Goal: Task Accomplishment & Management: Manage account settings

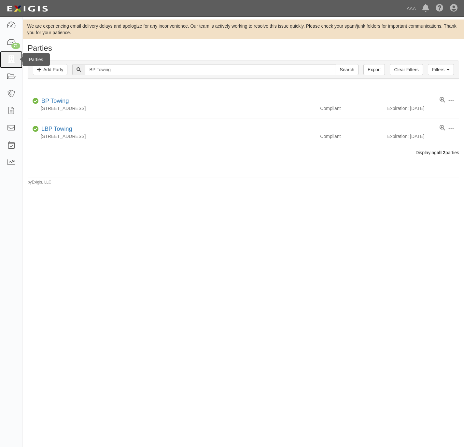
click at [7, 58] on icon at bounding box center [11, 59] width 9 height 7
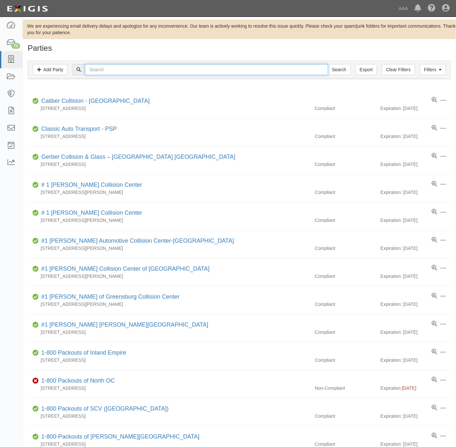
click at [228, 70] on input "text" at bounding box center [206, 69] width 243 height 11
paste input "ilbert Wrecker Service"
type input "gilbert Wrecker Service"
click at [328, 64] on input "Search" at bounding box center [339, 69] width 23 height 11
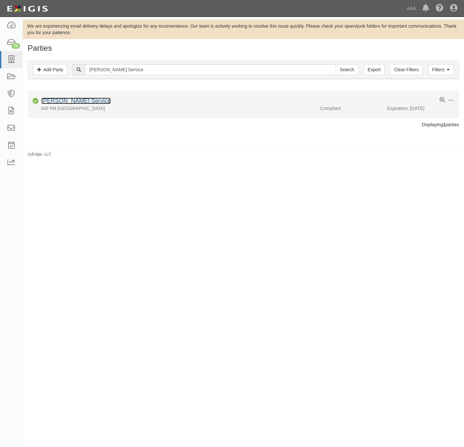
click at [81, 102] on link "[PERSON_NAME] Service" at bounding box center [75, 101] width 69 height 7
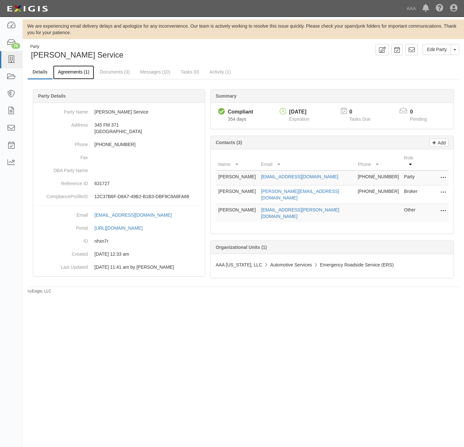
click at [65, 70] on link "Agreements (1)" at bounding box center [73, 72] width 41 height 14
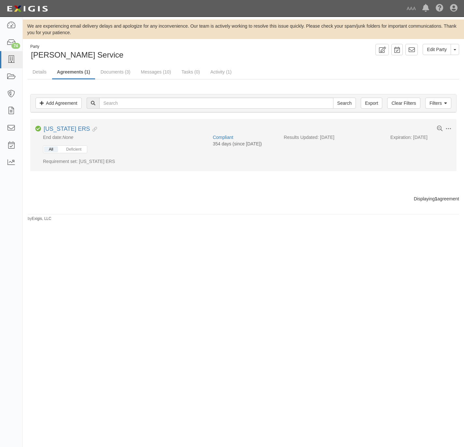
click at [53, 149] on button "All" at bounding box center [51, 149] width 14 height 6
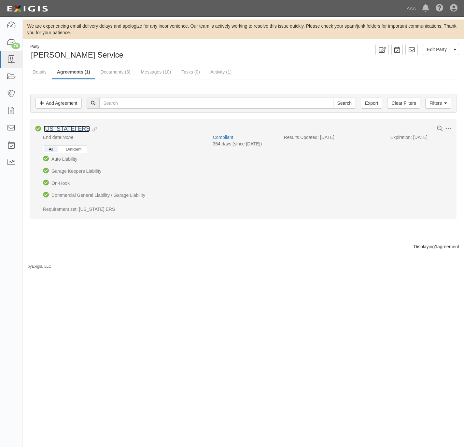
click at [64, 131] on link "[US_STATE] ERS" at bounding box center [67, 129] width 46 height 7
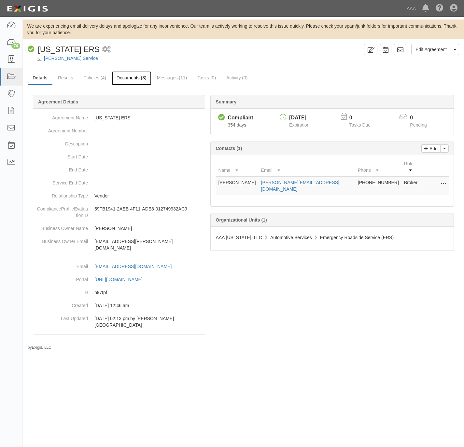
drag, startPoint x: 128, startPoint y: 77, endPoint x: 414, endPoint y: 57, distance: 286.7
click at [128, 77] on link "Documents (3)" at bounding box center [132, 77] width 40 height 13
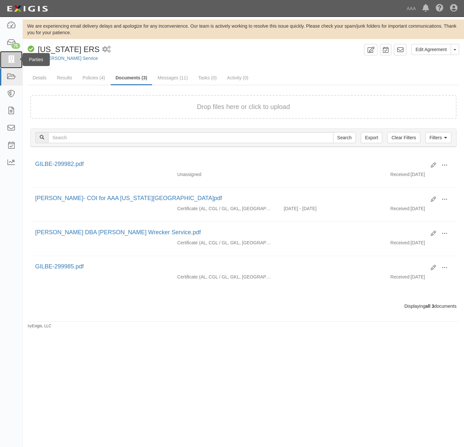
click at [13, 59] on icon at bounding box center [11, 59] width 9 height 7
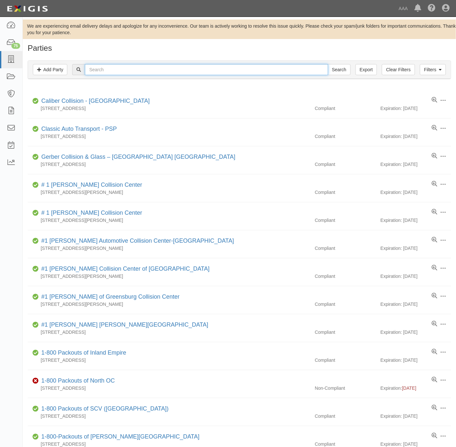
click at [101, 72] on input "text" at bounding box center [206, 69] width 243 height 11
paste input "B&T Automotive"
type input "B&T Automotive"
click at [340, 68] on input "Search" at bounding box center [339, 69] width 23 height 11
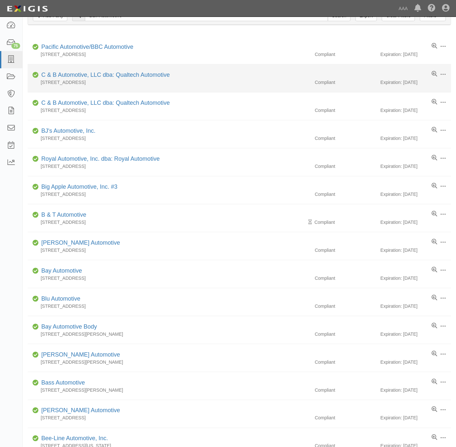
scroll to position [98, 0]
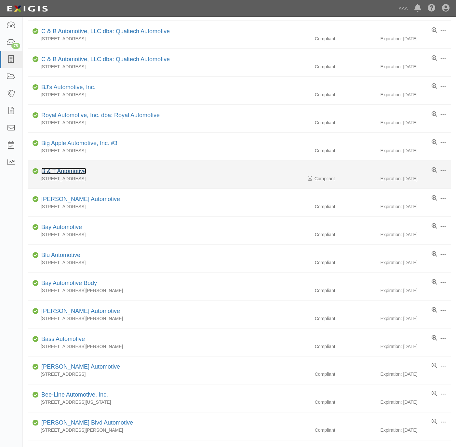
click at [69, 170] on link "B & T Automotive" at bounding box center [63, 171] width 45 height 7
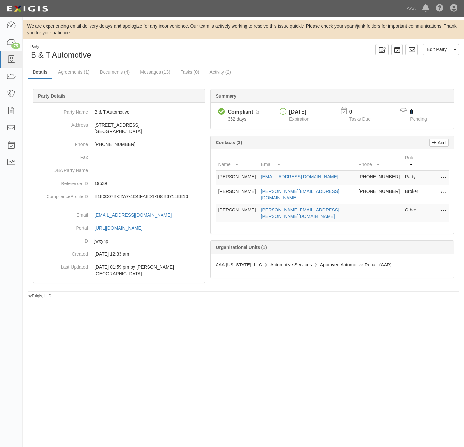
click at [412, 114] on link "1" at bounding box center [411, 112] width 3 height 6
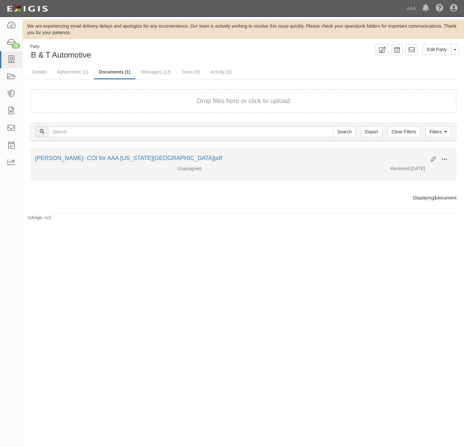
click at [443, 158] on span at bounding box center [444, 159] width 6 height 6
click at [411, 170] on link "View" at bounding box center [412, 169] width 51 height 12
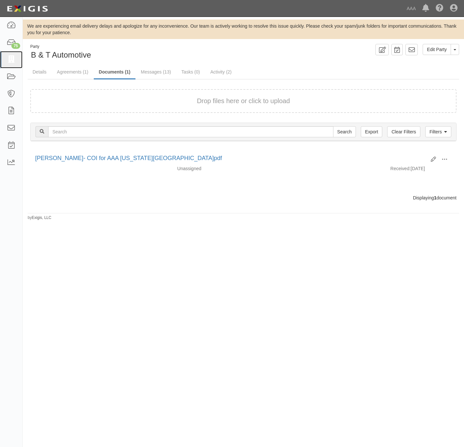
drag, startPoint x: 8, startPoint y: 59, endPoint x: 41, endPoint y: 50, distance: 34.3
click at [8, 59] on icon at bounding box center [11, 59] width 9 height 7
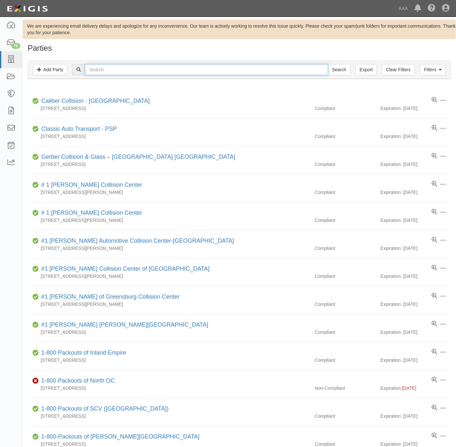
click at [194, 66] on input "text" at bounding box center [206, 69] width 243 height 11
paste input ": G&M Towing and Recovery"
type input "G&M Towing and Recovery"
click at [328, 64] on input "Search" at bounding box center [339, 69] width 23 height 11
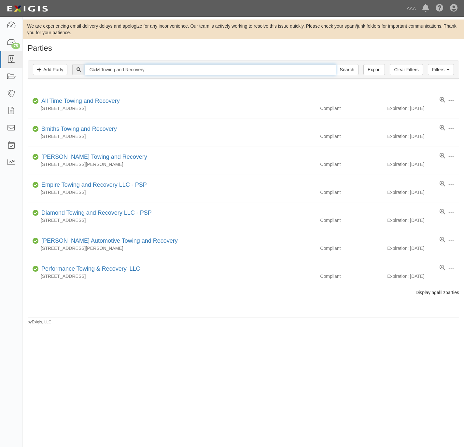
click at [142, 68] on input "G&M Towing and Recovery" at bounding box center [210, 69] width 250 height 11
paste input "Citori"
type input "Citori"
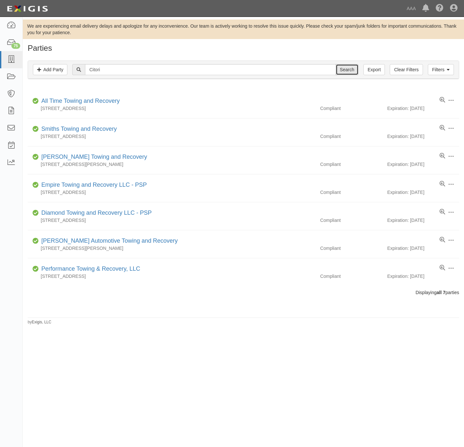
click at [346, 71] on input "Search" at bounding box center [346, 69] width 23 height 11
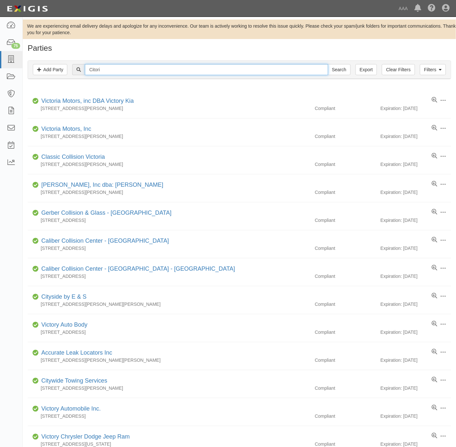
click at [127, 67] on input "Citori" at bounding box center [206, 69] width 243 height 11
type input "160849"
click at [328, 64] on input "Search" at bounding box center [339, 69] width 23 height 11
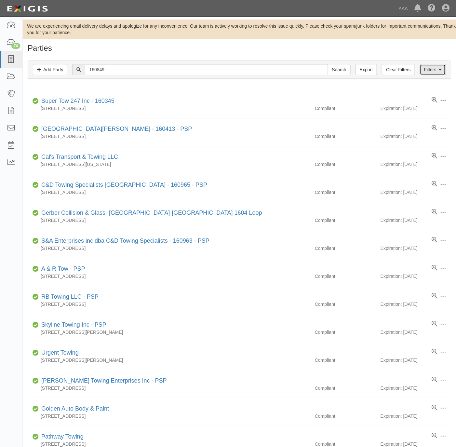
click at [441, 72] on icon at bounding box center [440, 70] width 3 height 5
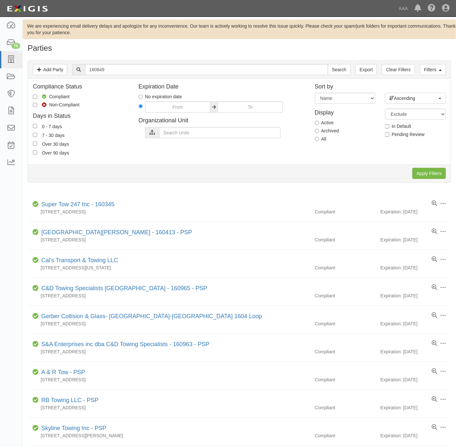
drag, startPoint x: 320, startPoint y: 139, endPoint x: 364, endPoint y: 146, distance: 44.5
click at [321, 139] on label "All" at bounding box center [321, 139] width 12 height 7
click at [319, 139] on input "All" at bounding box center [317, 139] width 4 height 4
radio input "true"
click at [425, 173] on input "Apply Filters" at bounding box center [429, 173] width 34 height 11
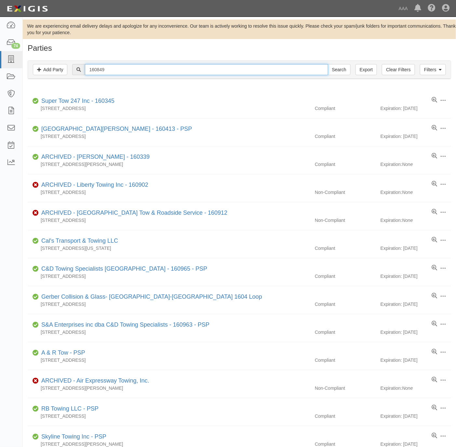
click at [129, 69] on input "160849" at bounding box center [206, 69] width 243 height 11
paste input "G & M AUTOMOTIVE & TOWING"
type input "G & M AUTOMOTIVE & TOWING"
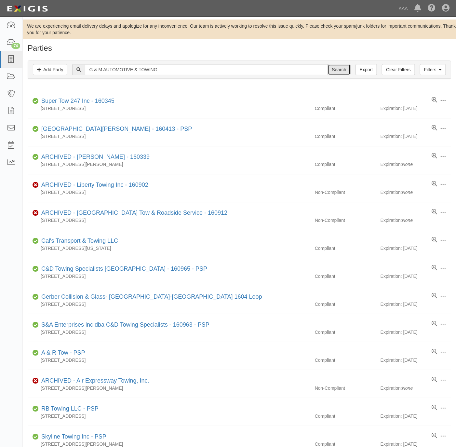
click at [332, 72] on input "Search" at bounding box center [339, 69] width 23 height 11
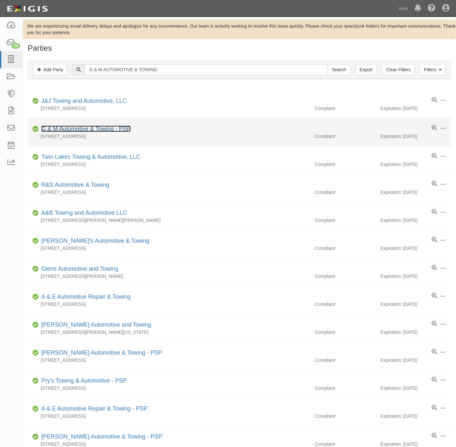
click at [106, 128] on link "G & M Automotive & Towing - PSP" at bounding box center [85, 129] width 89 height 7
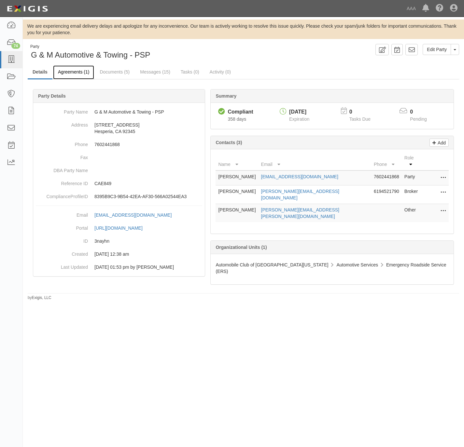
click at [66, 71] on link "Agreements (1)" at bounding box center [73, 72] width 41 height 14
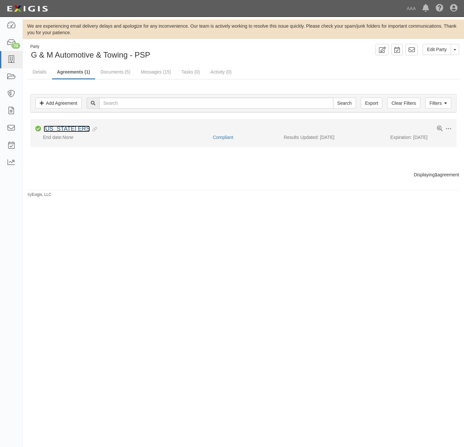
click at [58, 130] on link "[US_STATE] ERS" at bounding box center [67, 129] width 46 height 7
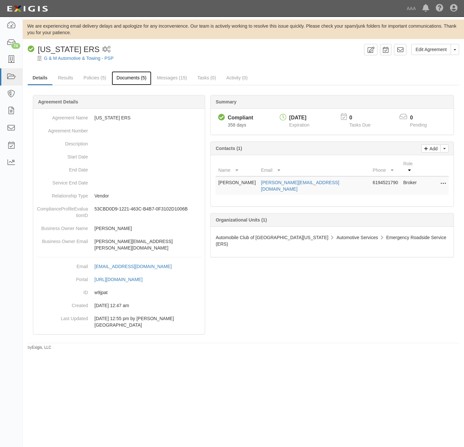
click at [140, 76] on link "Documents (5)" at bounding box center [132, 78] width 40 height 14
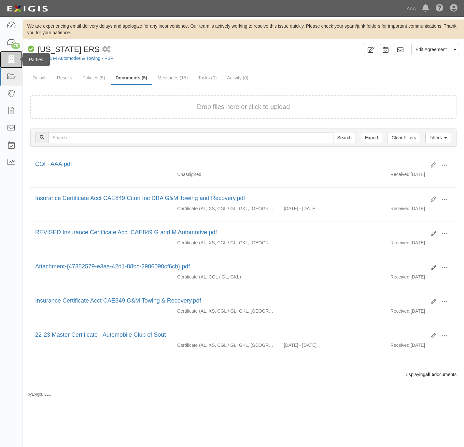
click at [9, 58] on icon at bounding box center [11, 59] width 9 height 7
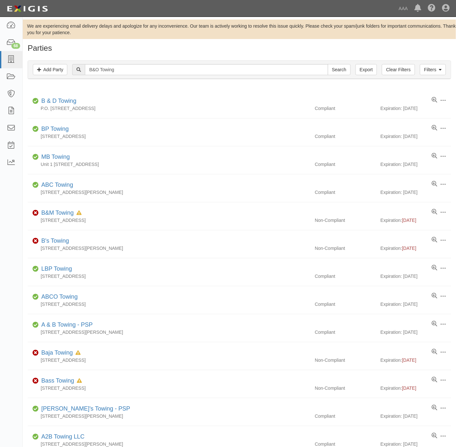
click at [133, 61] on div "Filters Add Party Clear Filters Export B&O Towing Search Filters" at bounding box center [239, 70] width 423 height 18
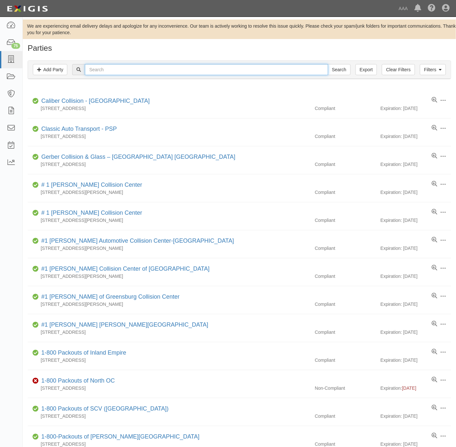
click at [112, 68] on input "text" at bounding box center [206, 69] width 243 height 11
type input "castaic"
click at [328, 64] on input "Search" at bounding box center [339, 69] width 23 height 11
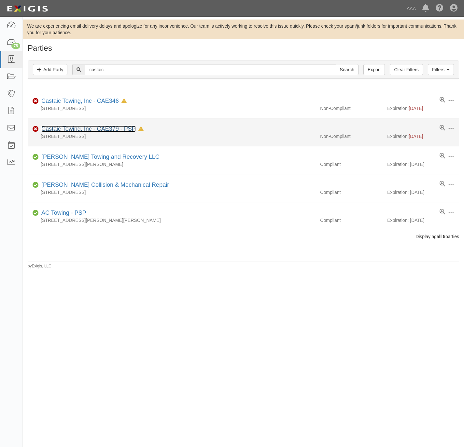
click at [84, 129] on link "Castaic Towing, Inc - CAE379 - PSP" at bounding box center [88, 129] width 94 height 7
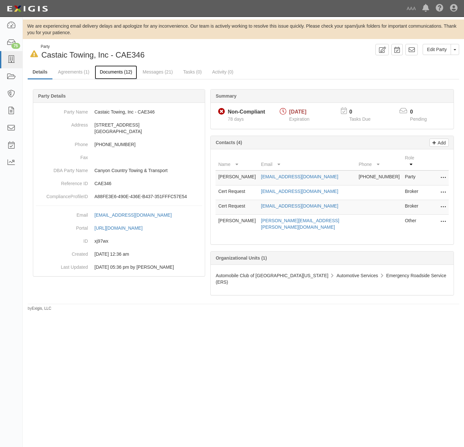
click at [113, 73] on link "Documents (12)" at bounding box center [116, 72] width 42 height 14
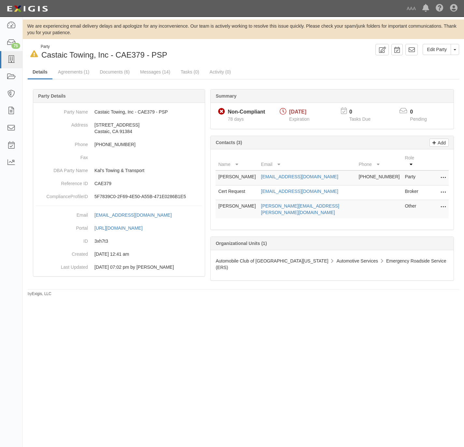
click at [197, 47] on div "In Default since [DATE] Party Castaic Towing, Inc - CAE379 - PSP" at bounding box center [133, 52] width 211 height 17
click at [113, 69] on link "Documents (6)" at bounding box center [115, 72] width 40 height 14
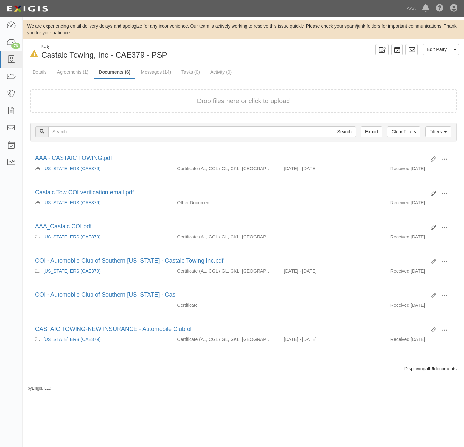
click at [132, 102] on div "Drop files here or click to upload" at bounding box center [243, 100] width 412 height 9
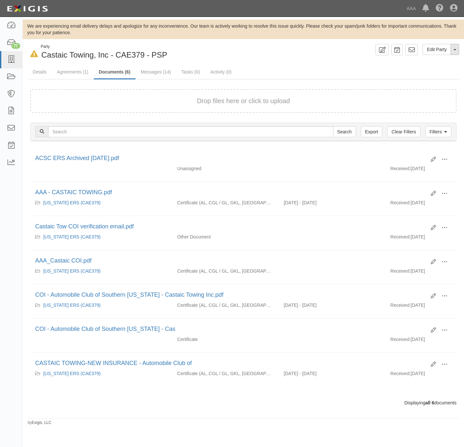
click at [456, 49] on button "Toggle Party Dropdown" at bounding box center [454, 49] width 8 height 11
click at [427, 71] on link "Archive Party" at bounding box center [432, 70] width 51 height 8
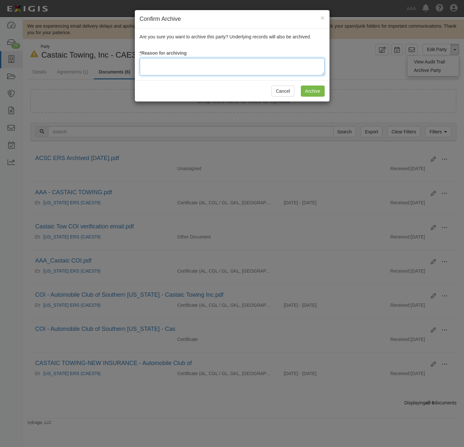
click at [240, 72] on textarea at bounding box center [232, 67] width 185 height 18
click at [220, 59] on textarea "RM Archival Timeline MEt." at bounding box center [232, 67] width 185 height 18
paste textarea "e"
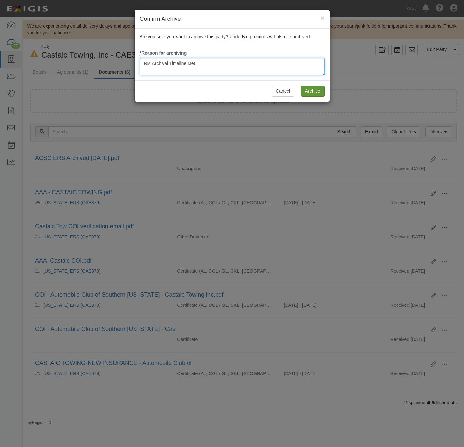
type textarea "RM Archival Timeline Met."
click at [314, 91] on input "Archive" at bounding box center [313, 91] width 24 height 11
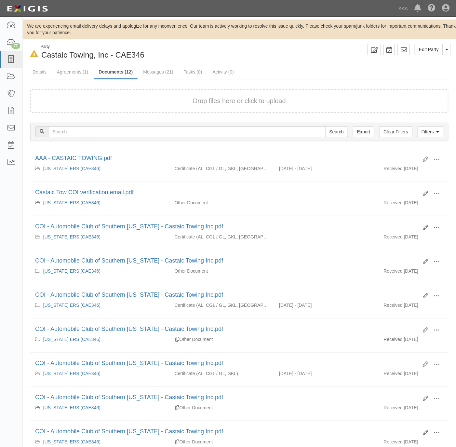
click at [122, 101] on div "Drop files here or click to upload" at bounding box center [239, 100] width 404 height 9
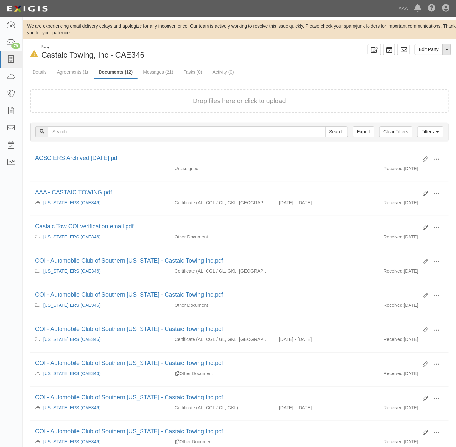
drag, startPoint x: 447, startPoint y: 49, endPoint x: 443, endPoint y: 53, distance: 5.8
click at [447, 49] on span "button" at bounding box center [447, 49] width 3 height 1
click at [408, 69] on link "Archive Party" at bounding box center [424, 70] width 51 height 8
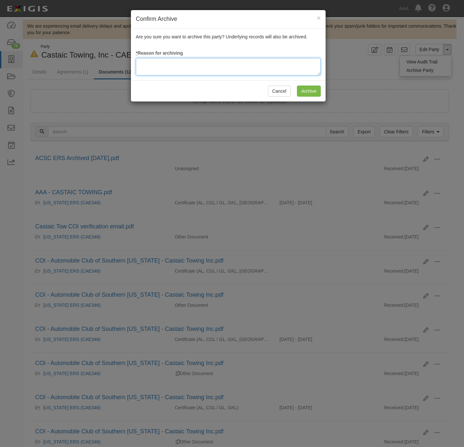
click at [178, 66] on textarea at bounding box center [228, 67] width 185 height 18
paste textarea "RM Archival Timeline Met."
type textarea "RM Archival Timeline Met."
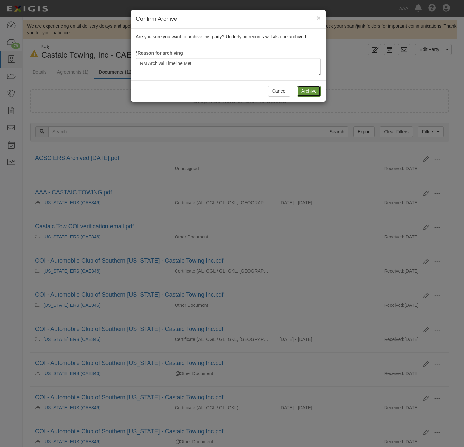
click at [313, 92] on input "Archive" at bounding box center [309, 91] width 24 height 11
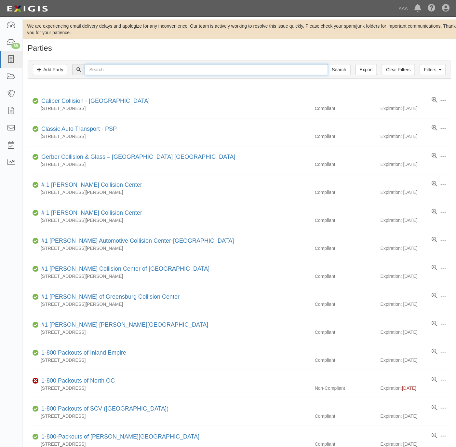
click at [126, 65] on input "text" at bounding box center [206, 69] width 243 height 11
type input "raams"
click at [328, 64] on input "Search" at bounding box center [339, 69] width 23 height 11
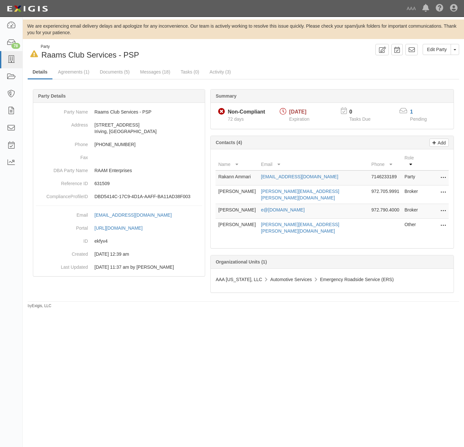
click at [254, 59] on div "In Default since [DATE] Party Raams Club Services - PSP Edit Party Toggle Party…" at bounding box center [243, 52] width 441 height 17
click at [119, 75] on link "Documents (5)" at bounding box center [115, 72] width 40 height 14
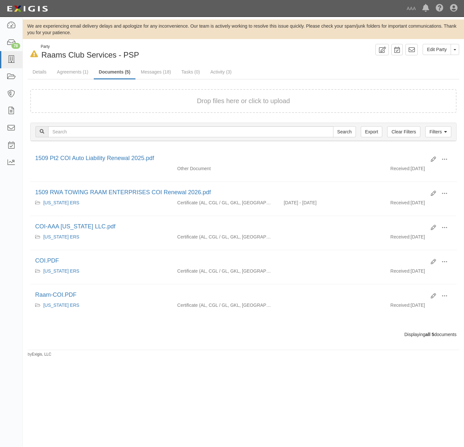
click at [127, 109] on form "Drop files here or click to upload" at bounding box center [243, 101] width 426 height 24
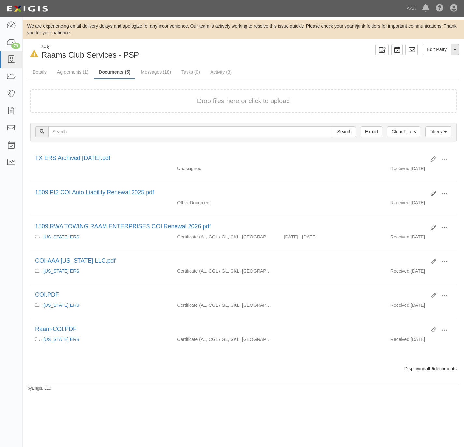
drag, startPoint x: 453, startPoint y: 52, endPoint x: 450, endPoint y: 56, distance: 4.4
click at [453, 53] on button "Toggle Party Dropdown" at bounding box center [454, 49] width 8 height 11
click at [421, 73] on link "Archive Party" at bounding box center [432, 70] width 51 height 8
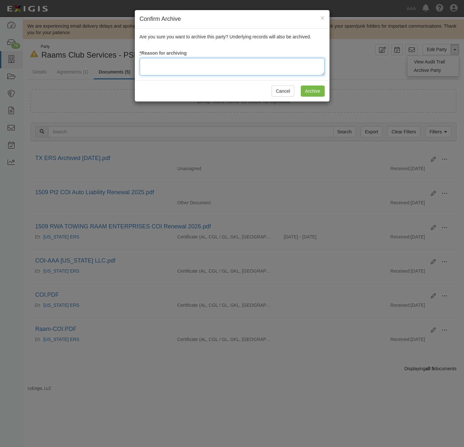
click at [228, 61] on textarea at bounding box center [232, 67] width 185 height 18
paste textarea "RM Archival Timeline Met."
type textarea "RM Archival Timeline Met."
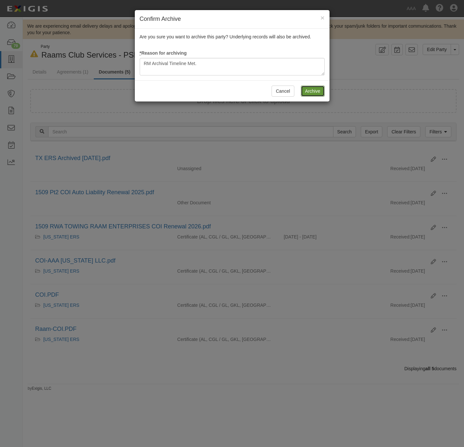
click at [307, 89] on input "Archive" at bounding box center [313, 91] width 24 height 11
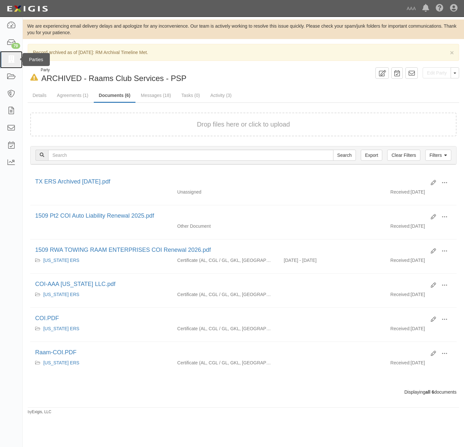
drag, startPoint x: 10, startPoint y: 54, endPoint x: 327, endPoint y: 122, distance: 324.5
click at [10, 55] on link at bounding box center [11, 59] width 22 height 17
